Goal: Transaction & Acquisition: Purchase product/service

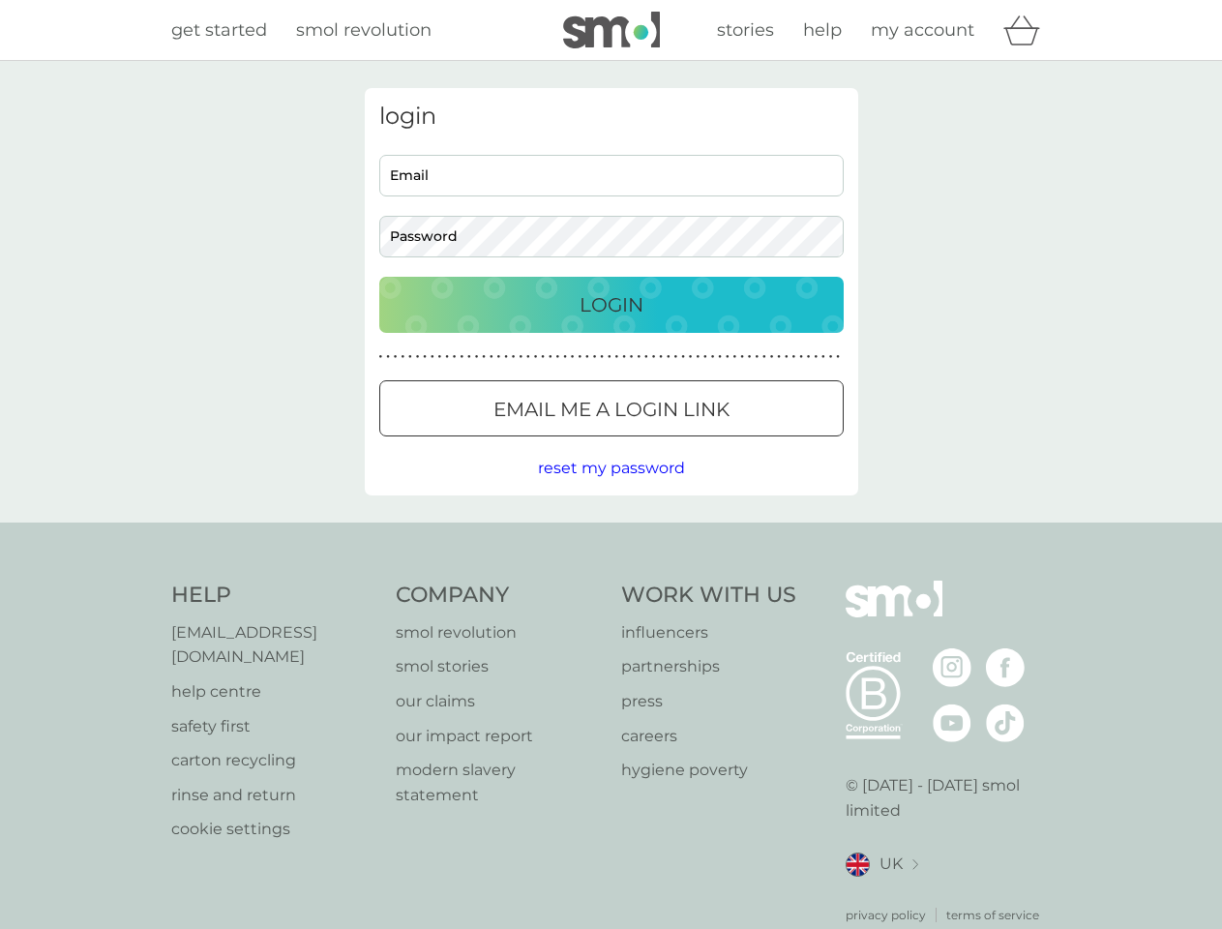
click at [1027, 30] on icon "basket" at bounding box center [1021, 30] width 37 height 30
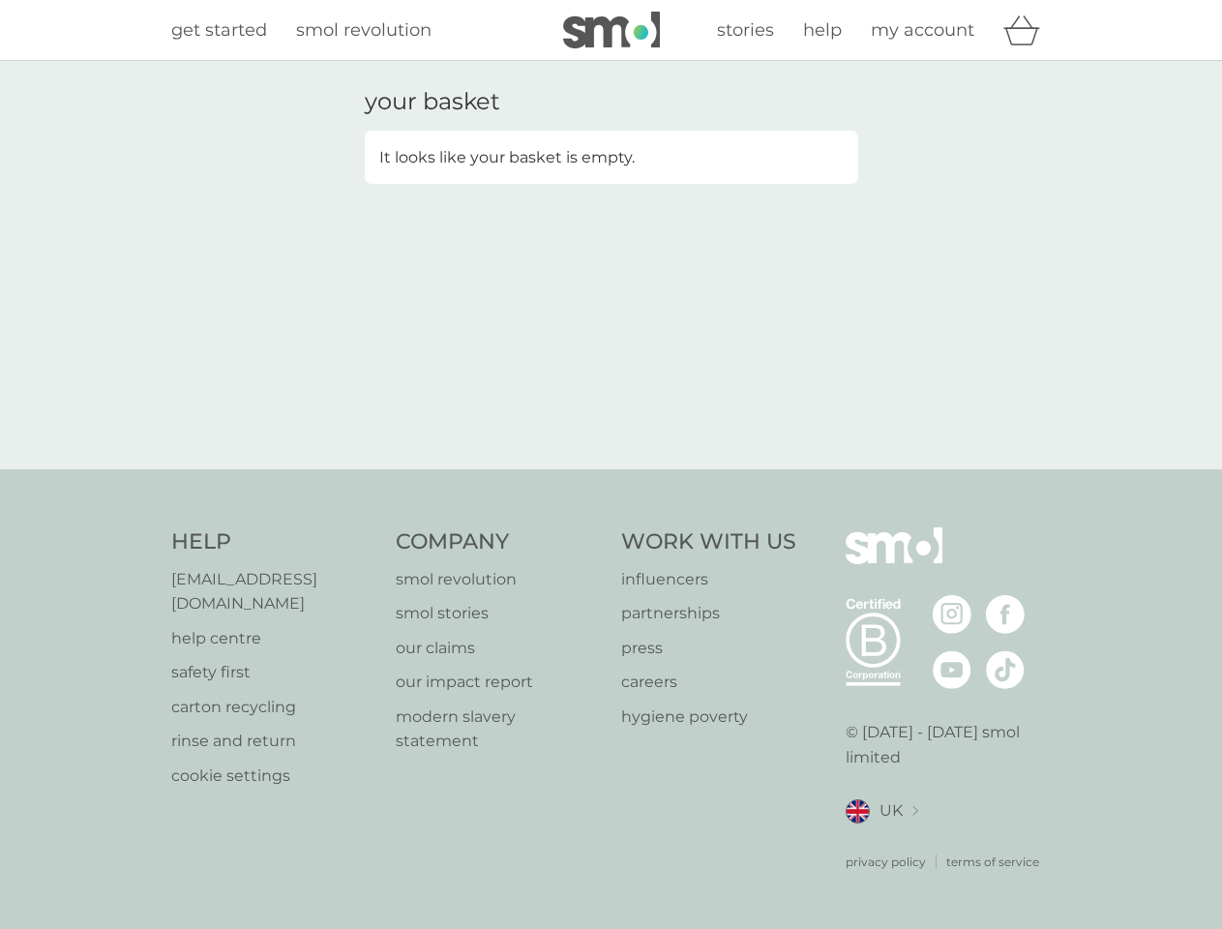
click at [611, 408] on div "your basket It looks like your basket is empty." at bounding box center [611, 265] width 522 height 354
click at [610, 468] on div "your basket It looks like your basket is empty." at bounding box center [611, 265] width 1222 height 408
click at [881, 840] on div "privacy policy terms of service" at bounding box center [948, 846] width 206 height 47
